Goal: Information Seeking & Learning: Learn about a topic

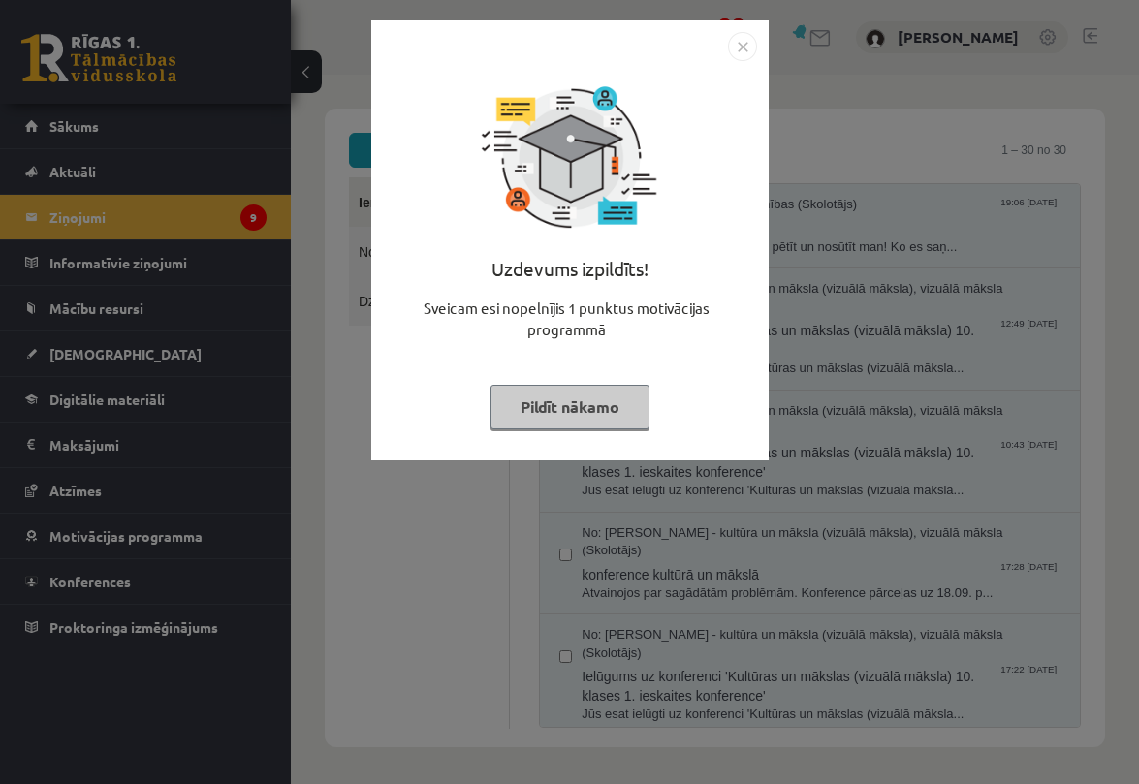
click at [737, 47] on img "Close" at bounding box center [742, 46] width 29 height 29
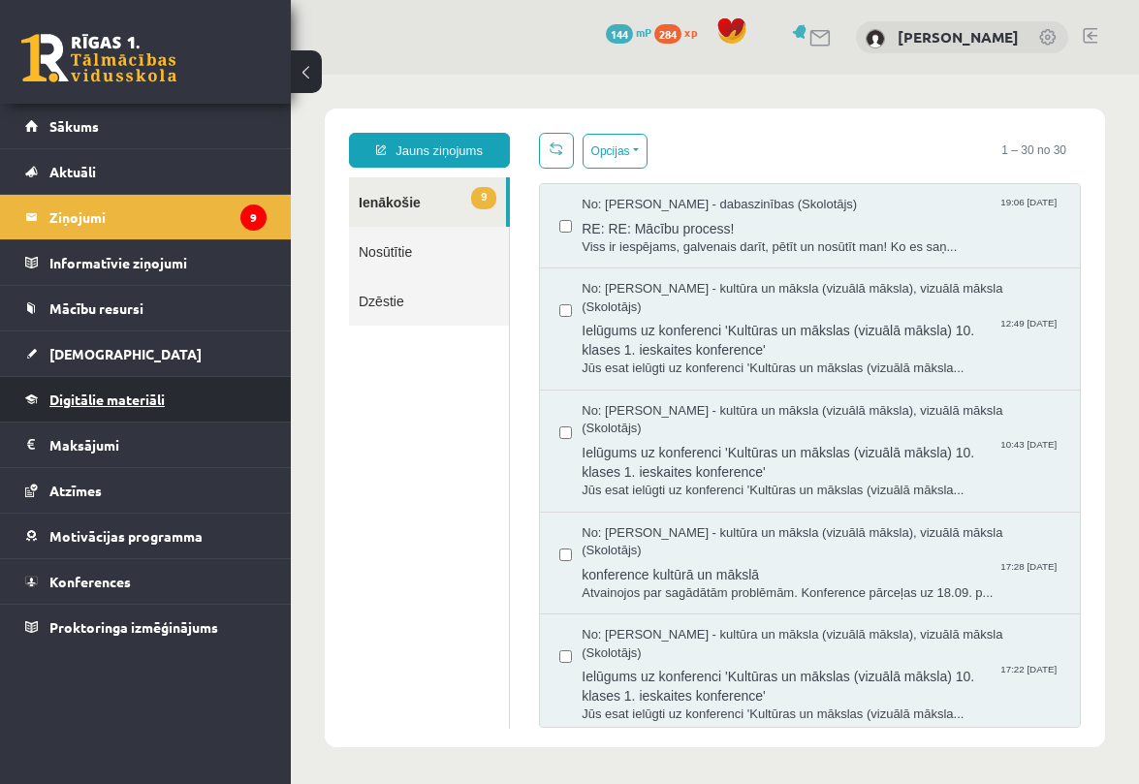
click at [180, 402] on link "Digitālie materiāli" at bounding box center [145, 399] width 241 height 45
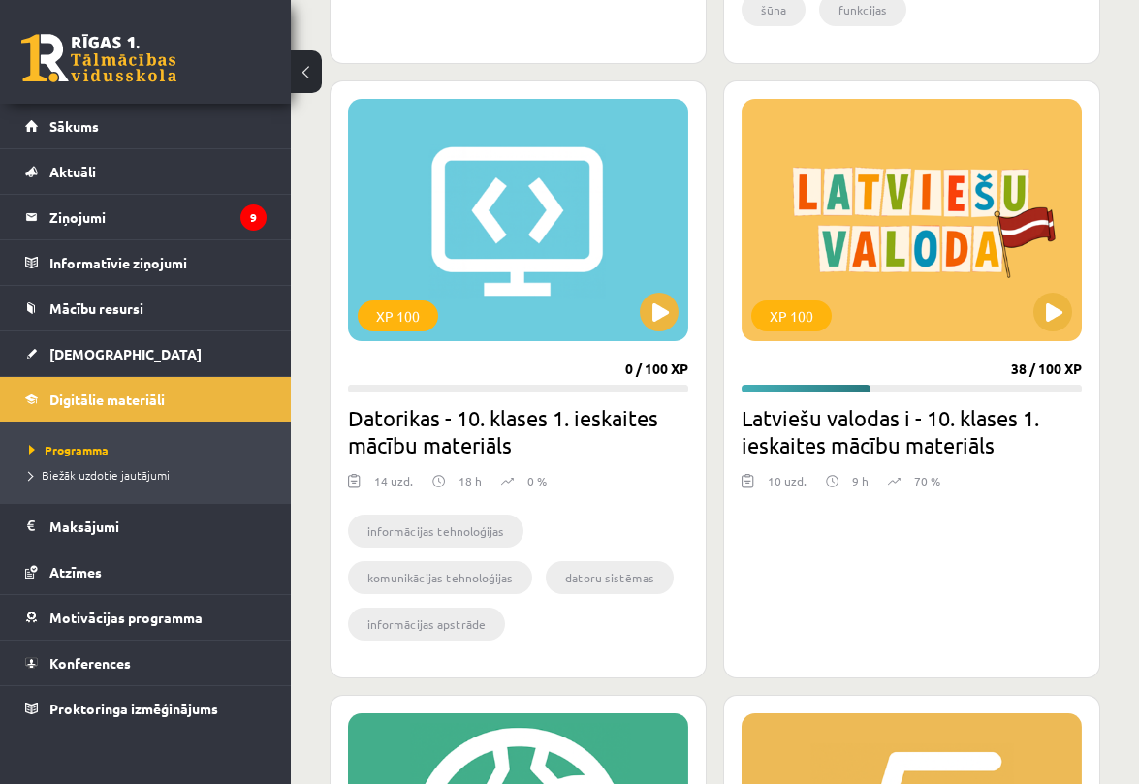
scroll to position [5465, 0]
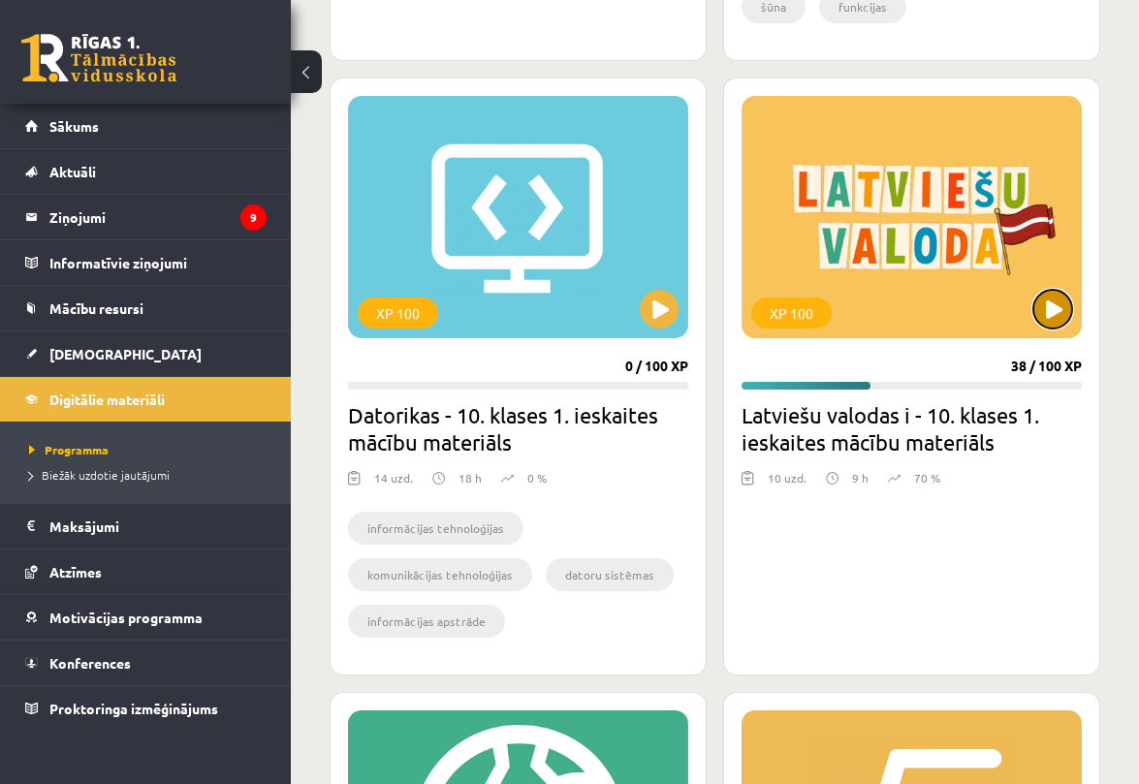
click at [1064, 316] on button at bounding box center [1053, 309] width 39 height 39
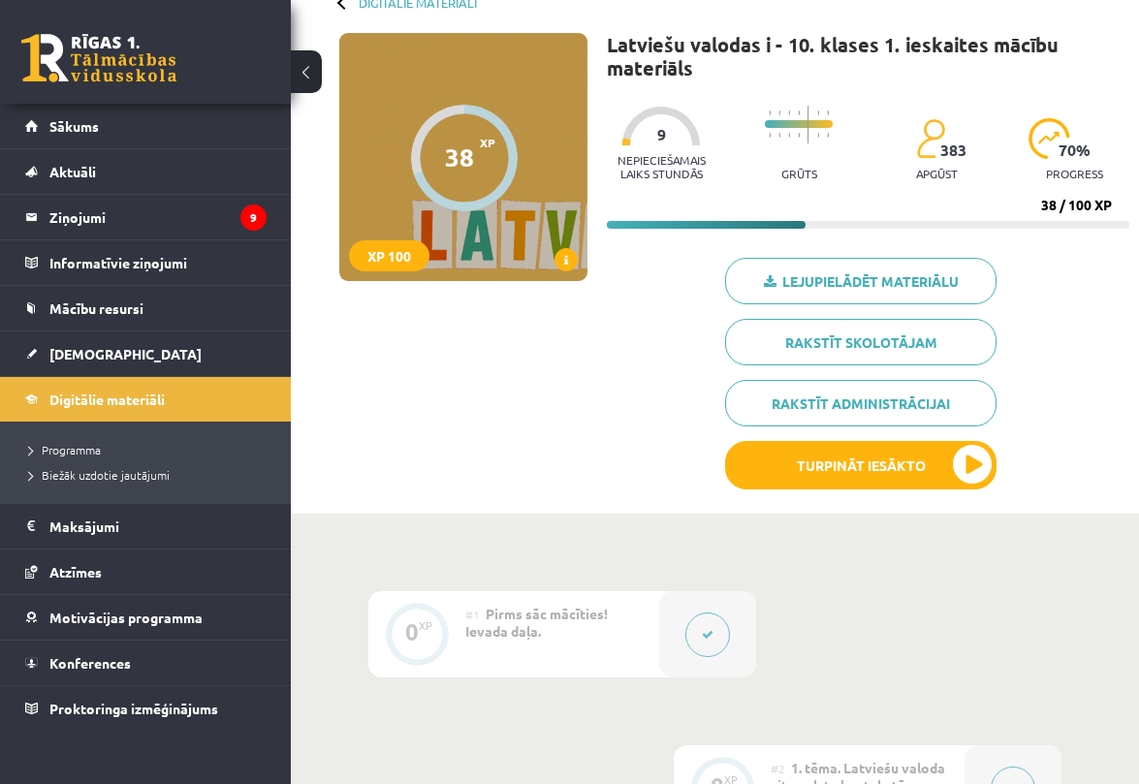
scroll to position [125, 0]
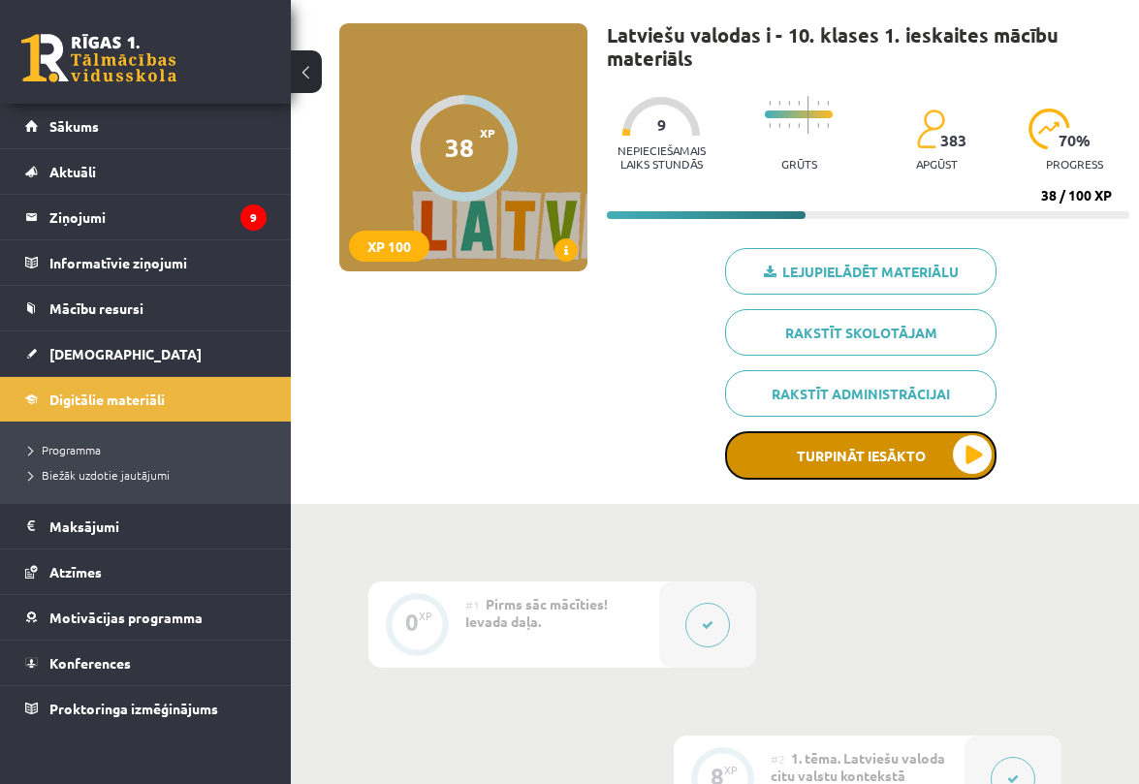
click at [981, 462] on button "Turpināt iesākto" at bounding box center [861, 455] width 272 height 48
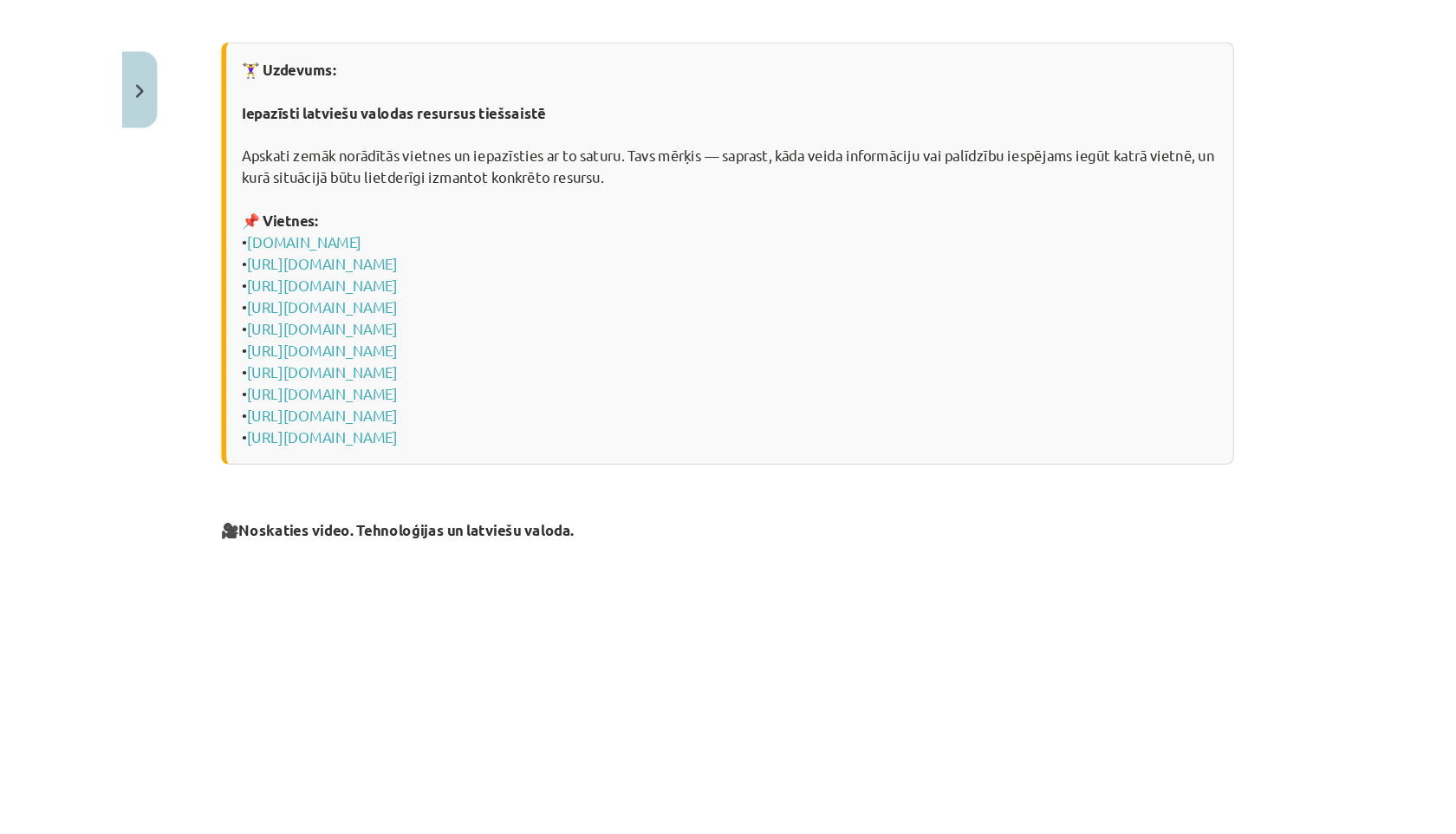
scroll to position [364, 0]
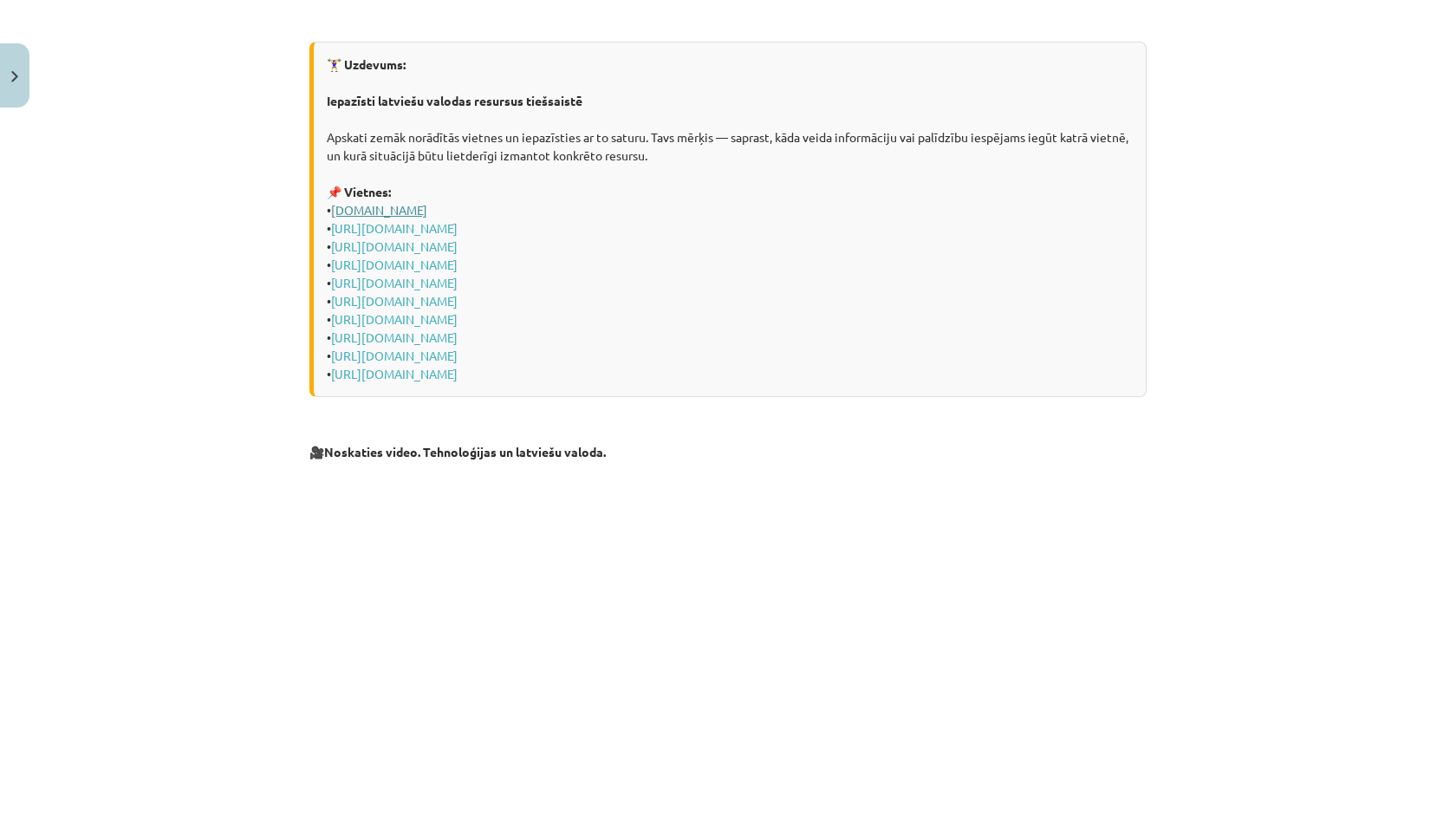
click at [377, 205] on link "www.korpuss.lv" at bounding box center [379, 209] width 97 height 15
click at [428, 228] on link "http://www.lingvistiskakarte.lv/info/1" at bounding box center [394, 227] width 127 height 15
click at [458, 245] on link "http://valodasrokasgramata.lv" at bounding box center [394, 246] width 127 height 15
click at [458, 268] on link "[URL][DOMAIN_NAME]" at bounding box center [394, 264] width 127 height 15
click at [458, 288] on link "[URL][DOMAIN_NAME]" at bounding box center [394, 282] width 127 height 15
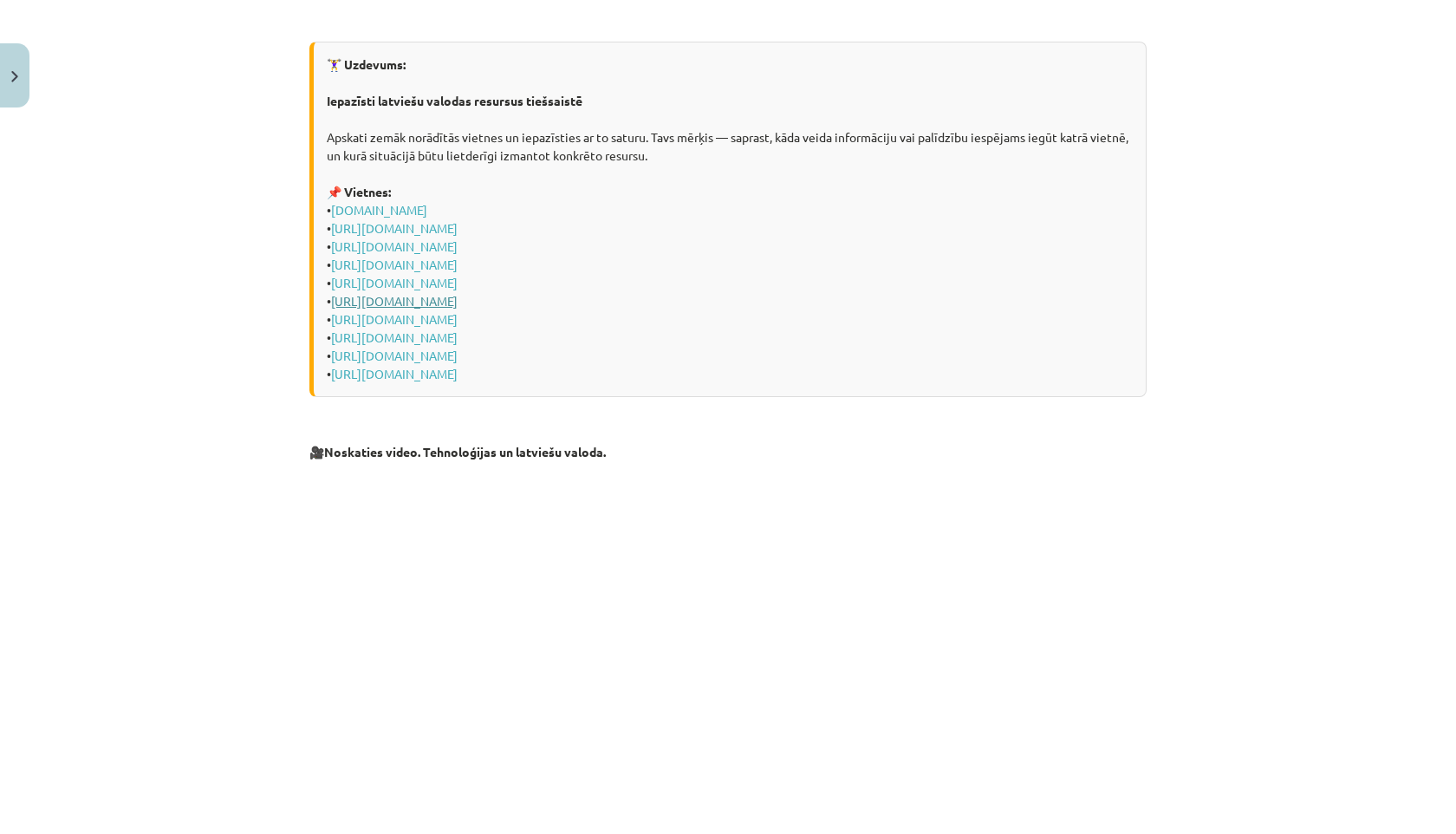
click at [458, 299] on link "[URL][DOMAIN_NAME]" at bounding box center [394, 300] width 127 height 15
click at [423, 323] on link "[URL][DOMAIN_NAME]" at bounding box center [394, 318] width 127 height 15
click at [390, 335] on link "[URL][DOMAIN_NAME]" at bounding box center [394, 336] width 127 height 15
click at [404, 356] on link "[URL][DOMAIN_NAME]" at bounding box center [394, 355] width 127 height 15
click at [414, 375] on link "[URL][DOMAIN_NAME]" at bounding box center [394, 373] width 127 height 15
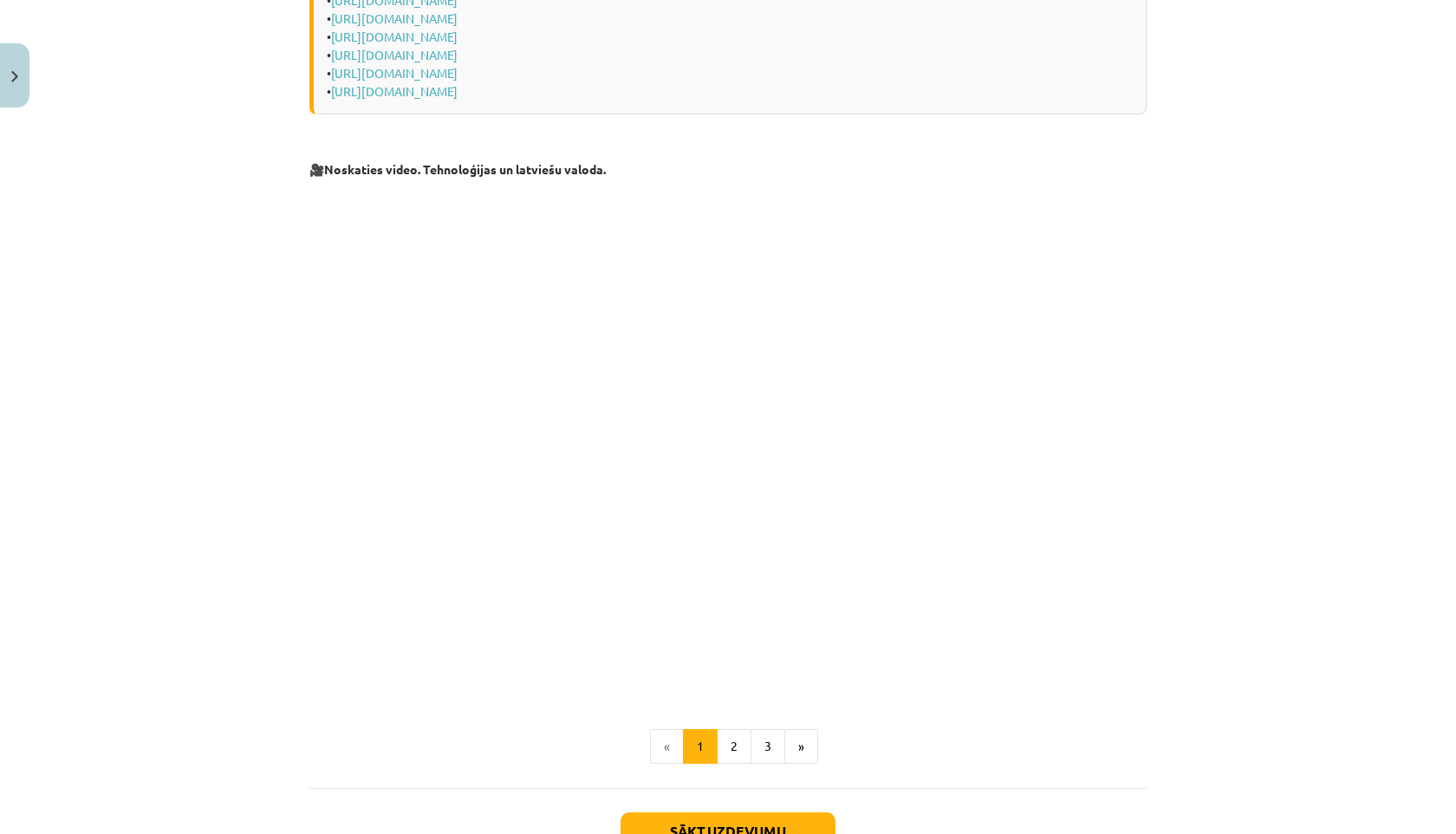
scroll to position [775, 0]
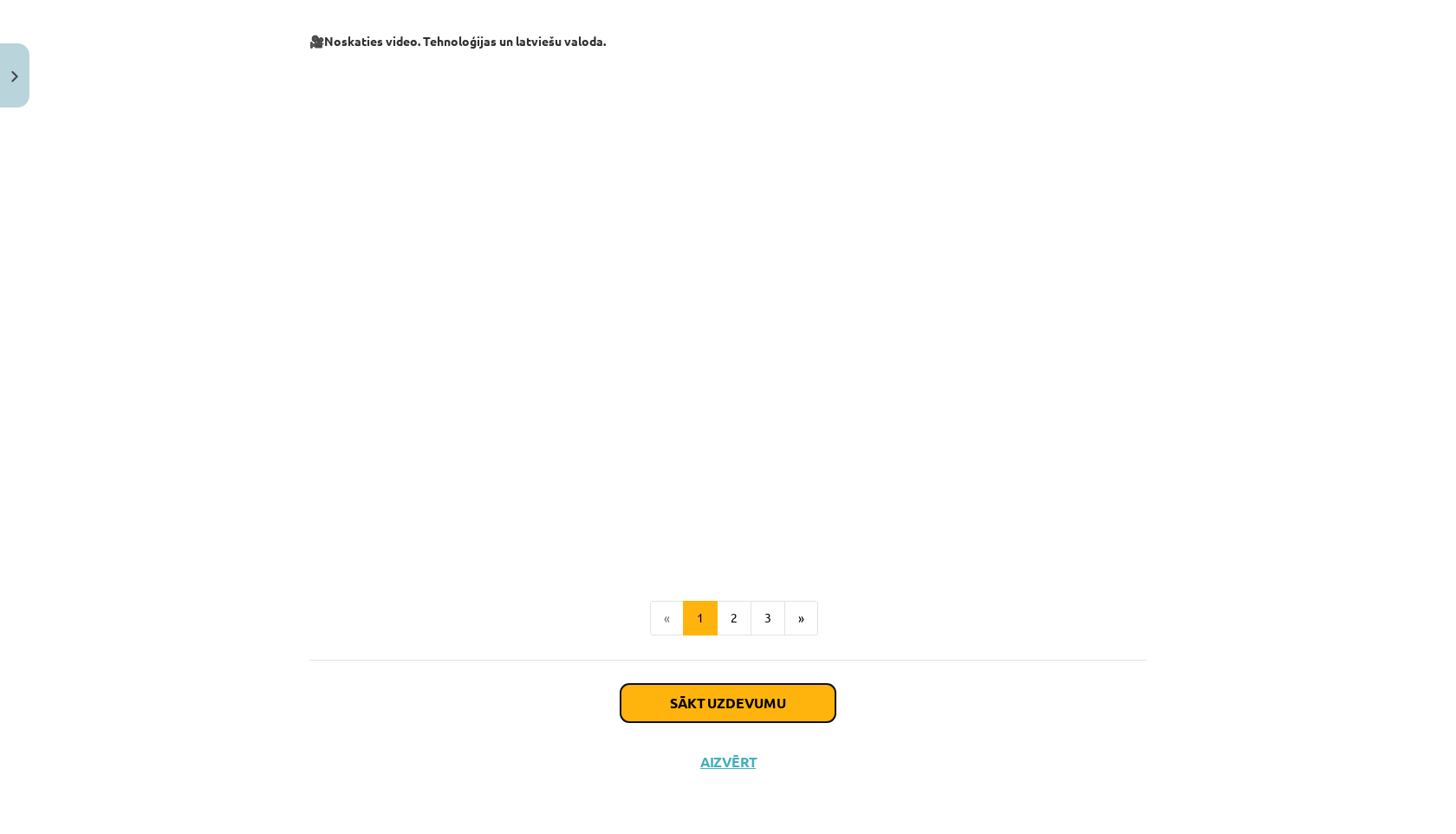
click at [690, 700] on button "Sākt uzdevumu" at bounding box center [728, 703] width 215 height 38
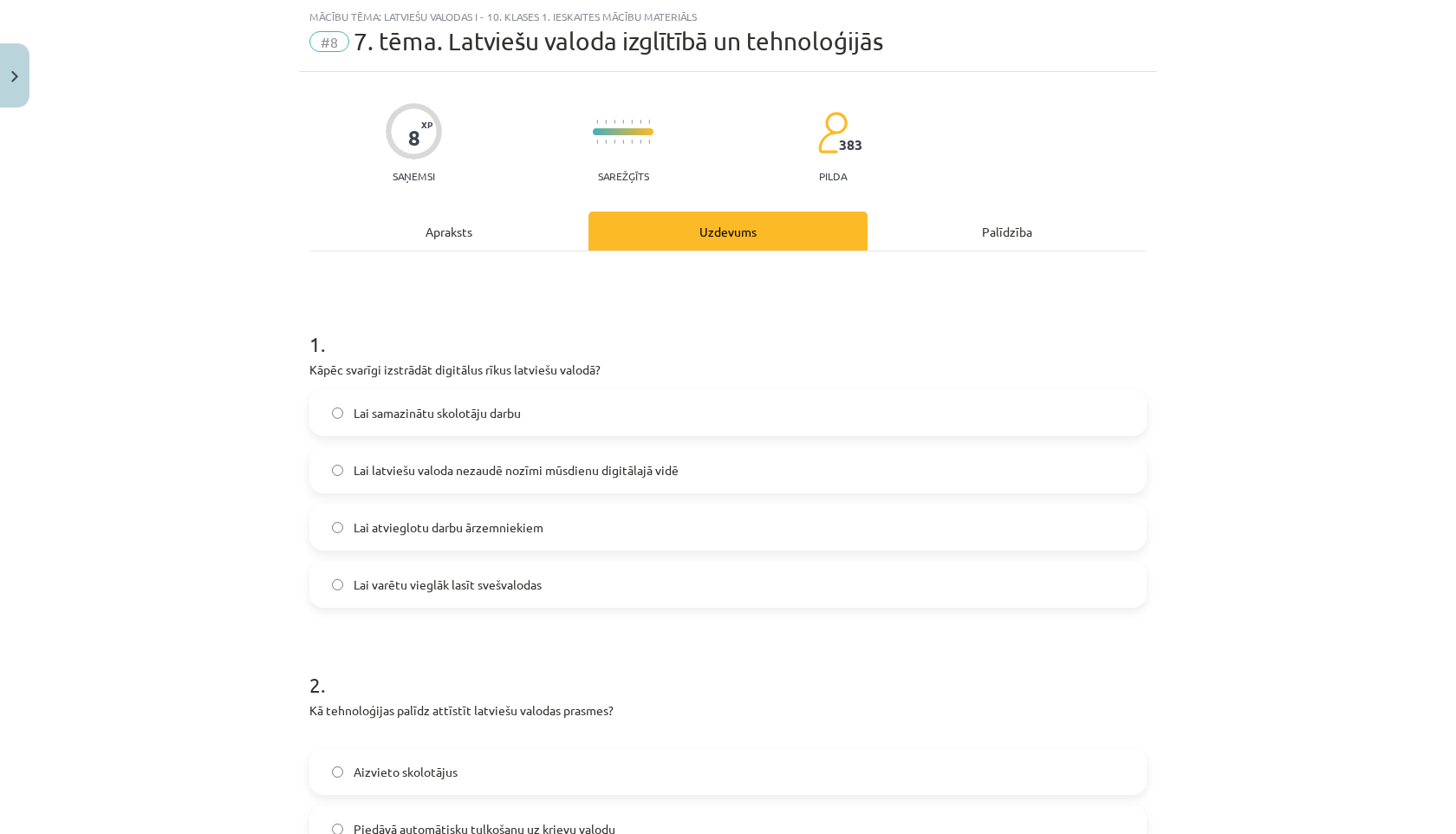
scroll to position [43, 0]
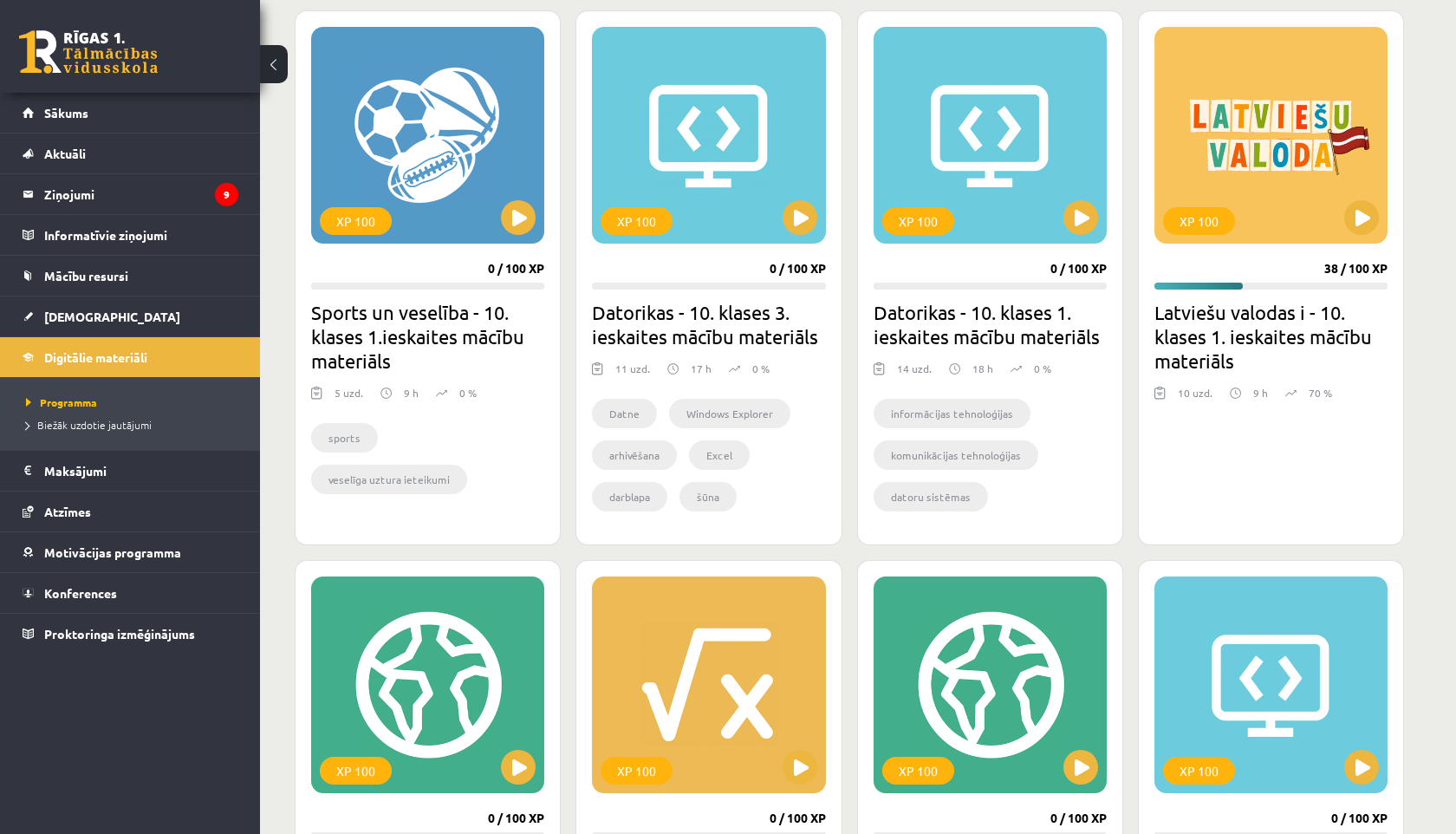
scroll to position [2657, 0]
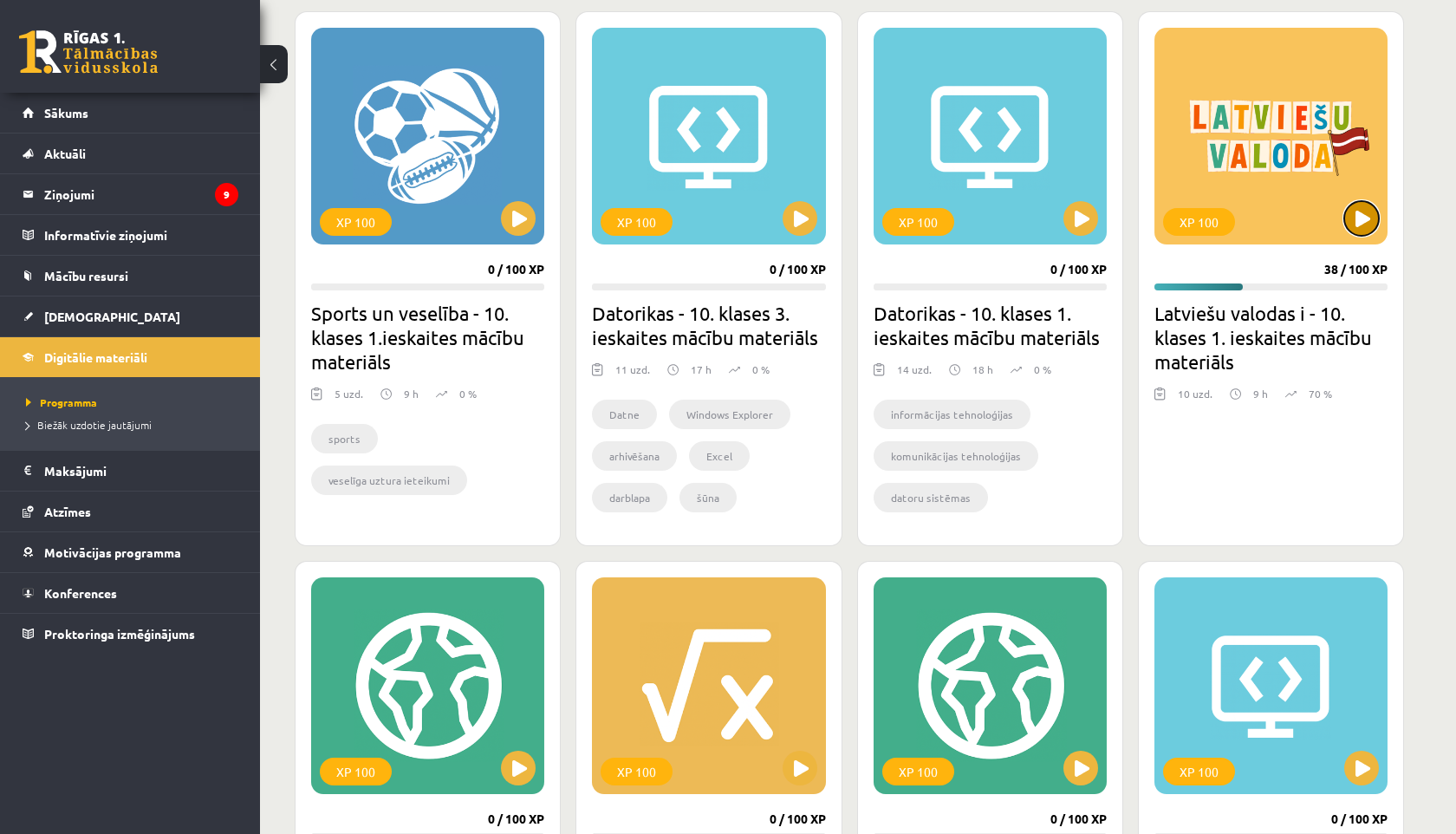
click at [1362, 224] on button at bounding box center [1361, 218] width 35 height 35
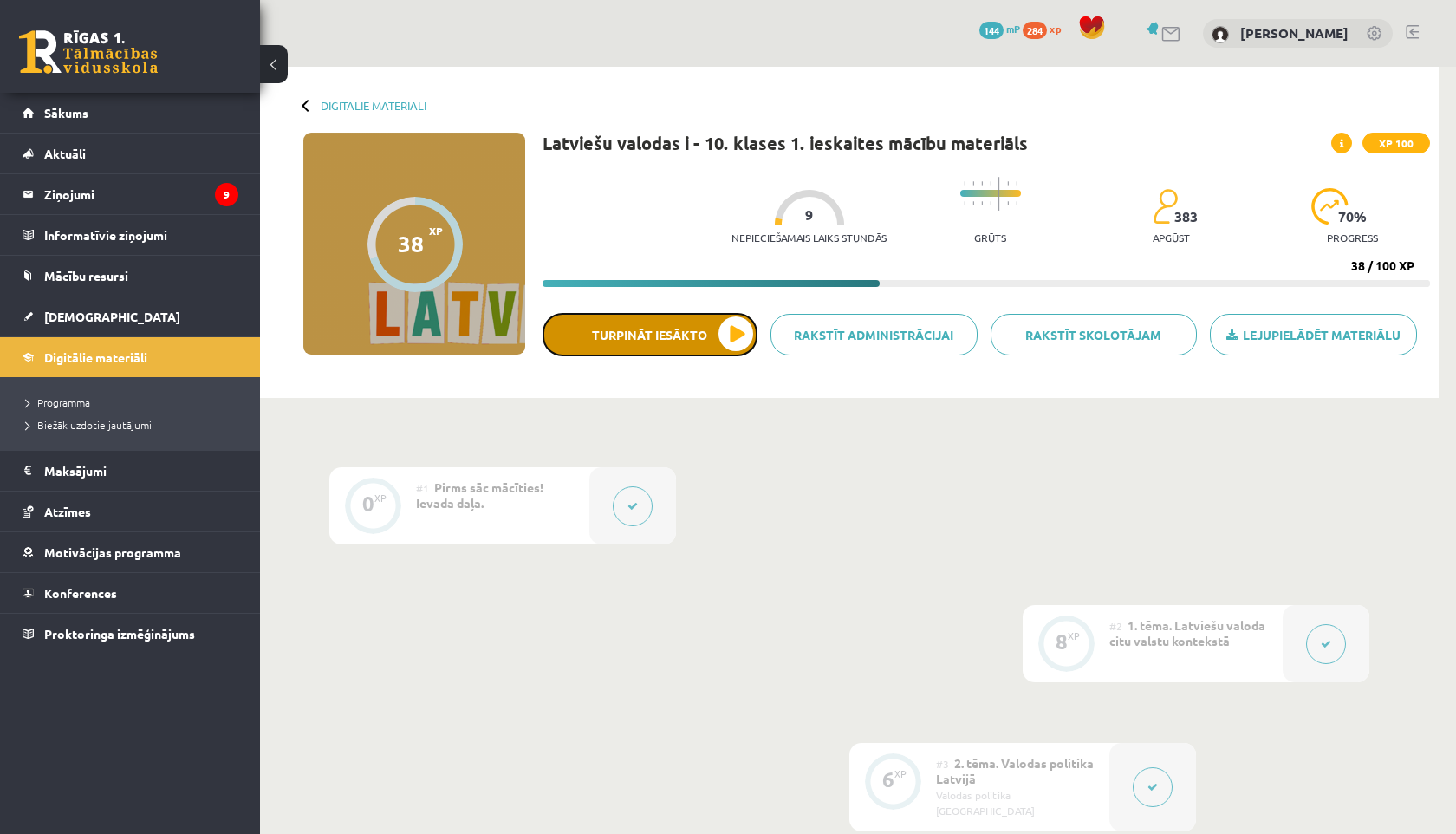
click at [737, 343] on button "Turpināt iesākto" at bounding box center [650, 334] width 215 height 43
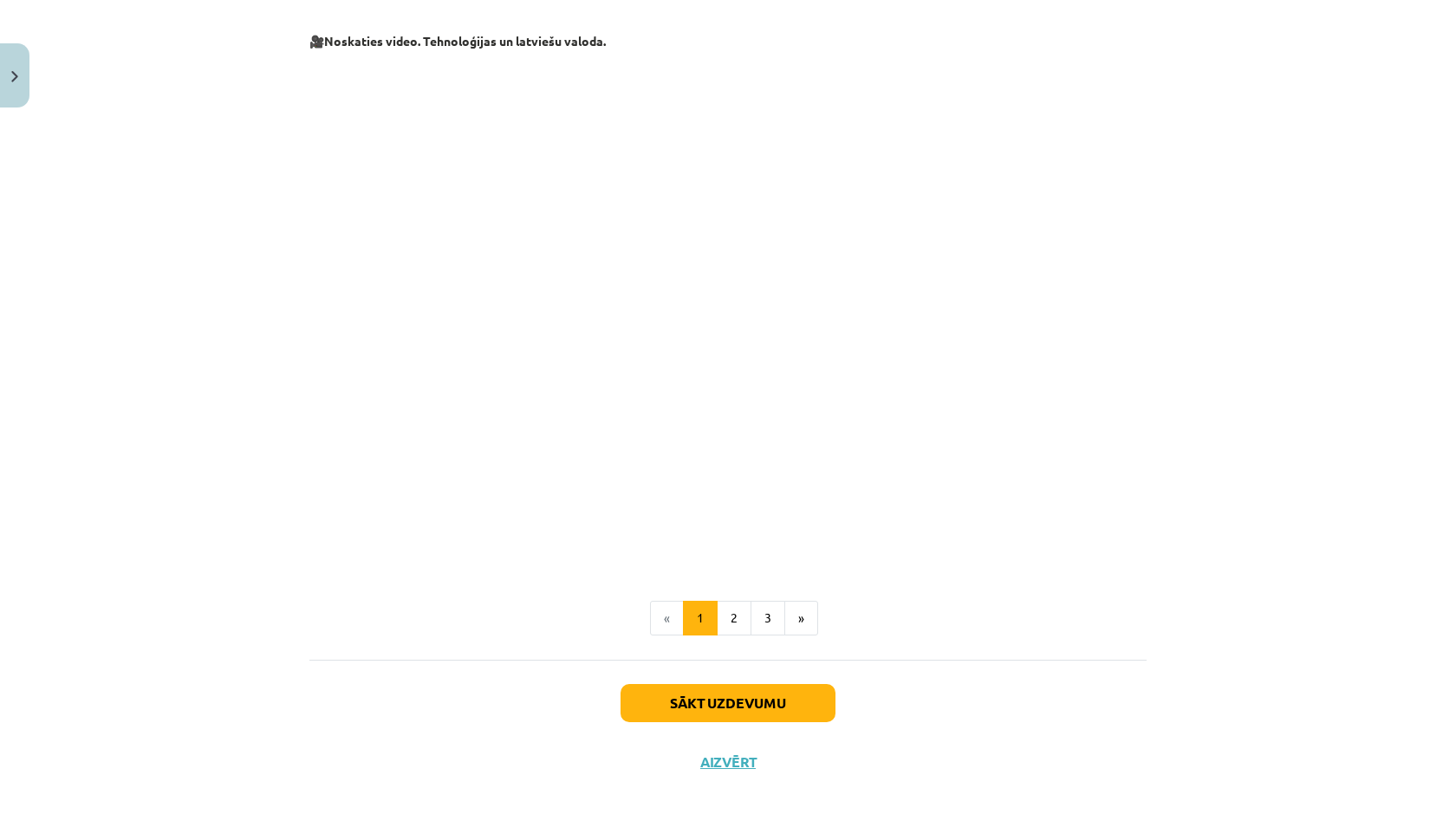
scroll to position [773, 0]
click at [803, 621] on button "»" at bounding box center [802, 619] width 34 height 35
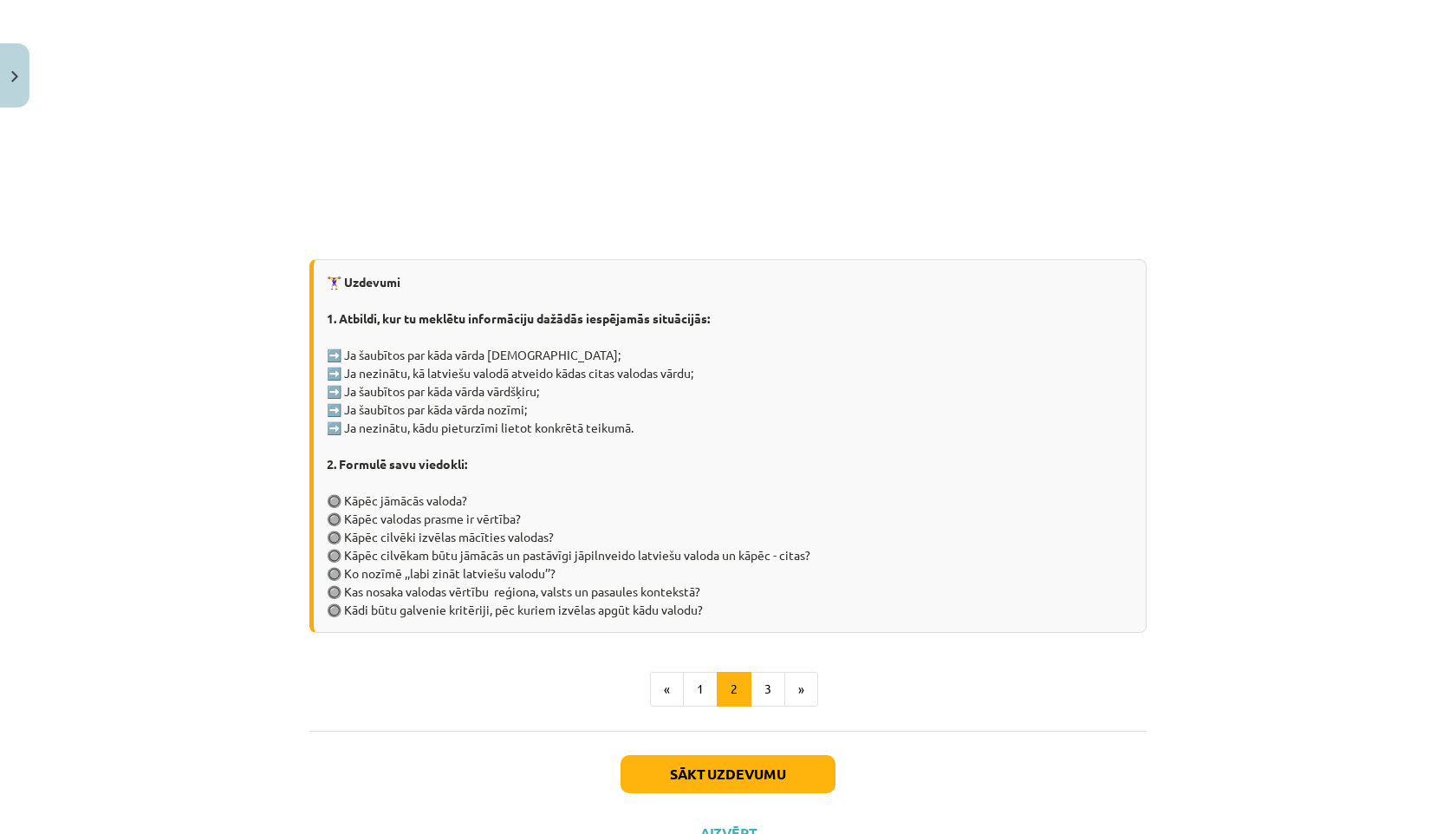
scroll to position [696, 0]
click at [765, 696] on button "3" at bounding box center [768, 688] width 35 height 35
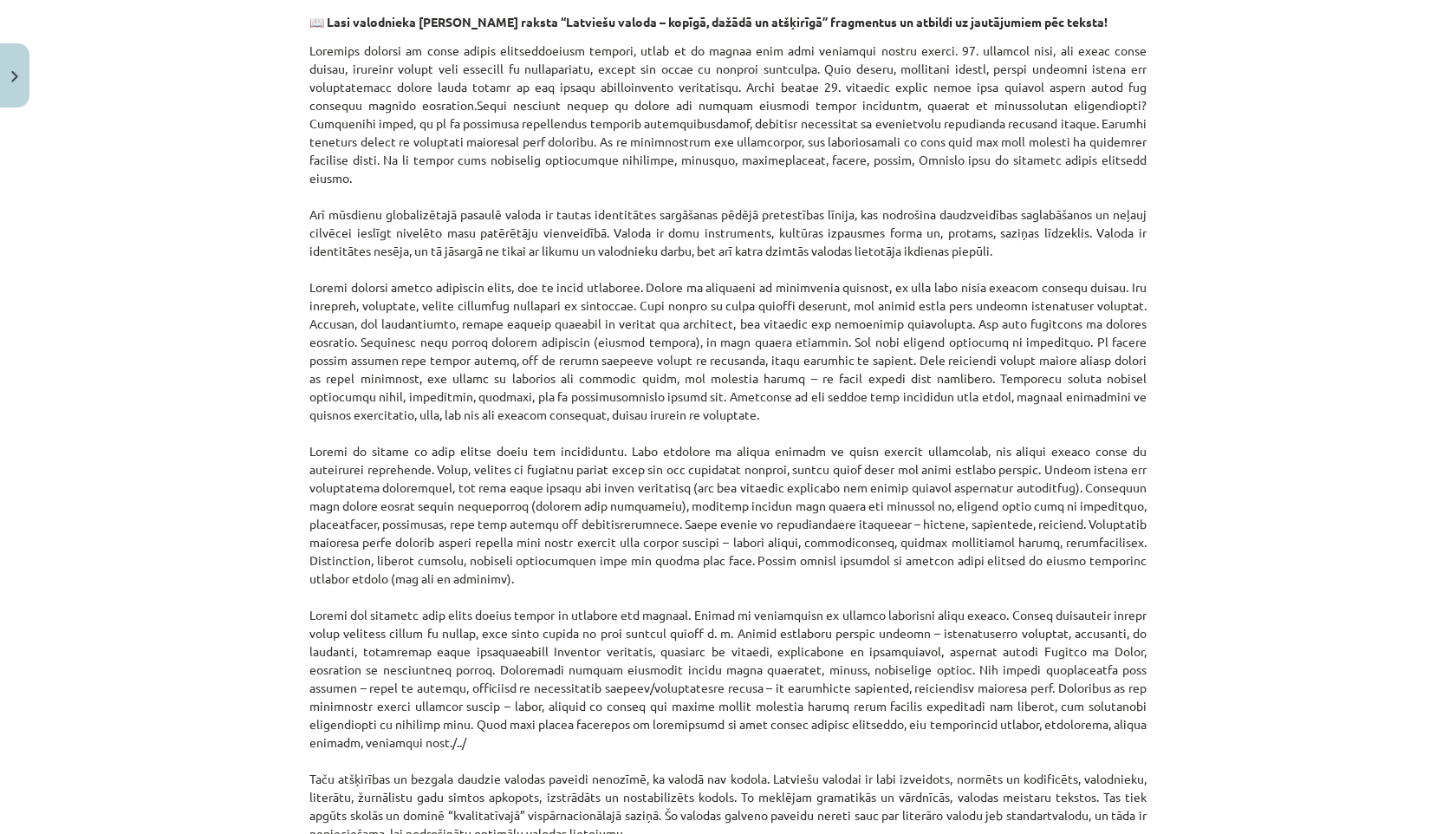
scroll to position [310, 0]
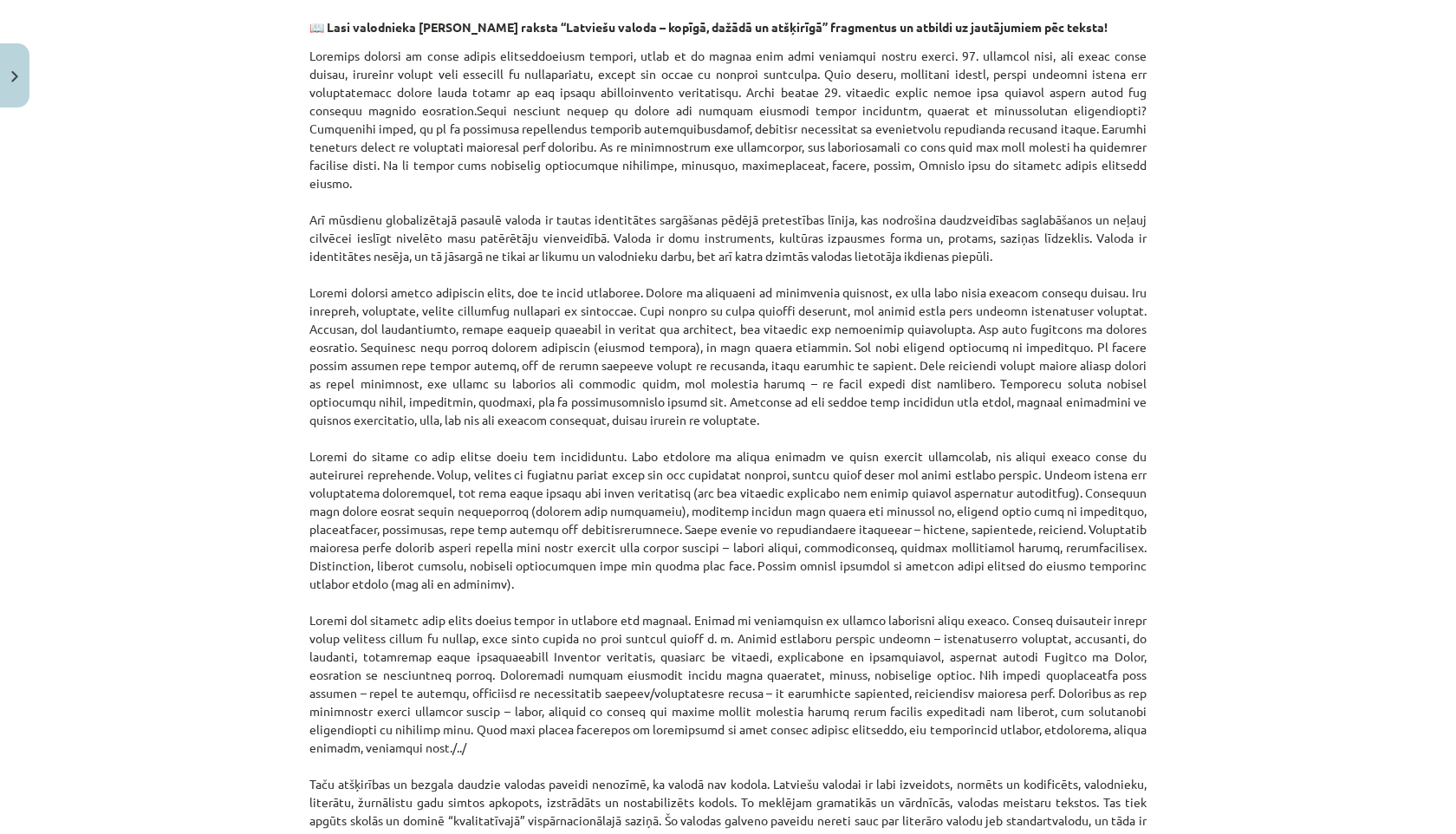
click at [230, 511] on div "Mācību tēma: Latviešu valodas i - 10. klases 1. ieskaites mācību materiāls #8 7…" at bounding box center [728, 417] width 1456 height 834
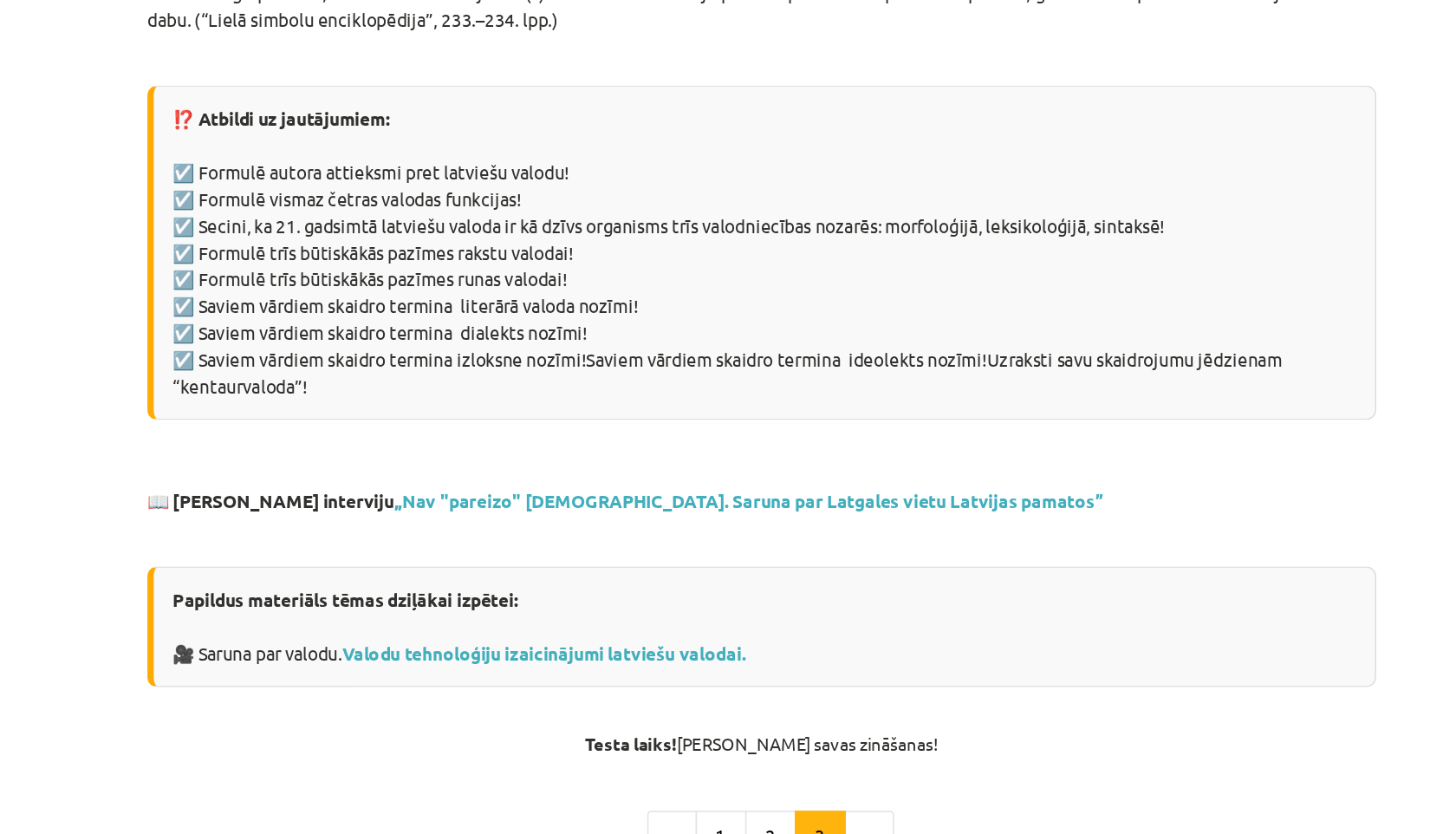
scroll to position [1175, 0]
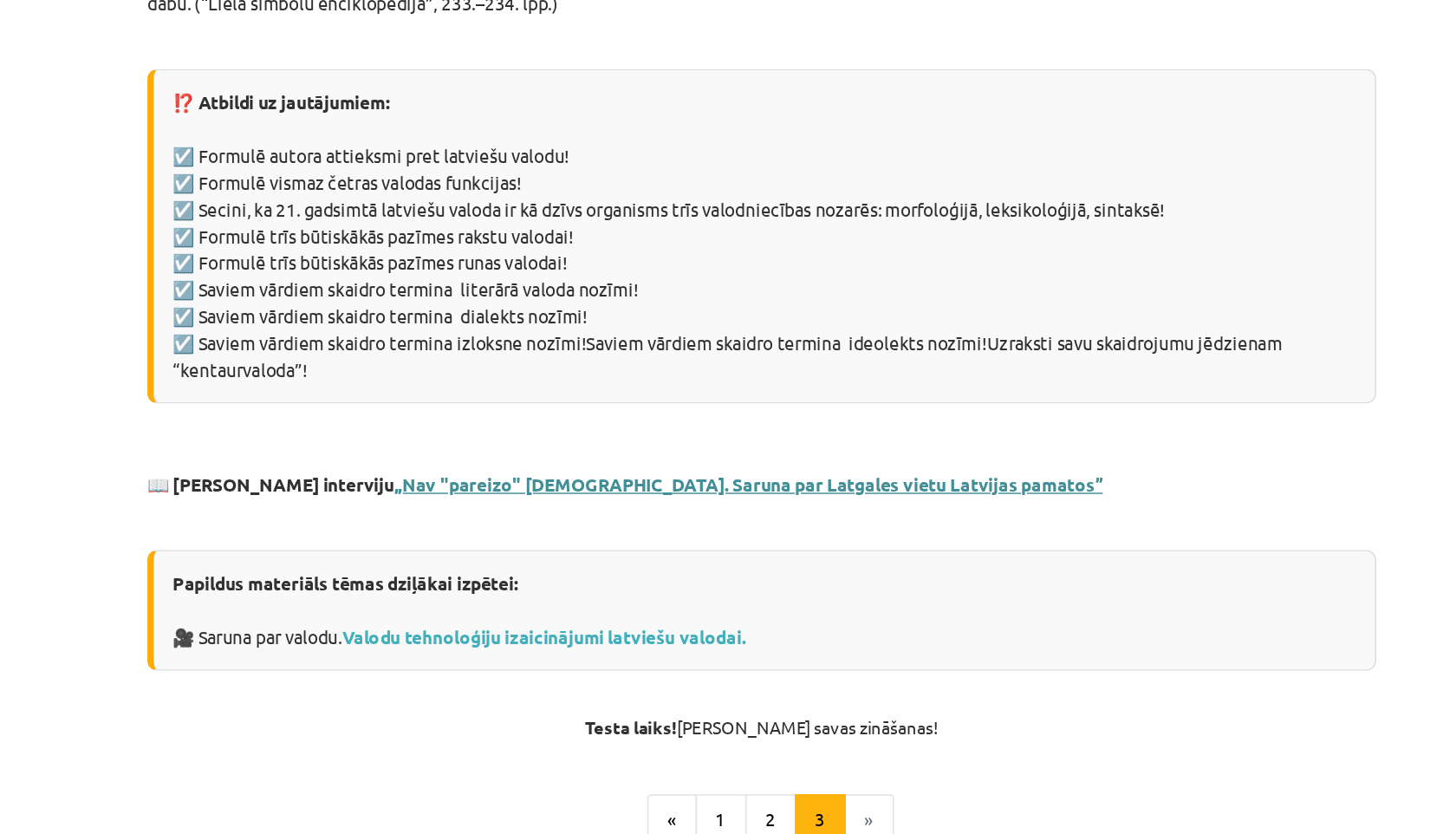
click at [478, 475] on link ",,Nav "pareizo" [DEMOGRAPHIC_DATA]. Saruna par Latgales vietu Latvijas pamatos’’" at bounding box center [719, 482] width 483 height 15
